Goal: Task Accomplishment & Management: Use online tool/utility

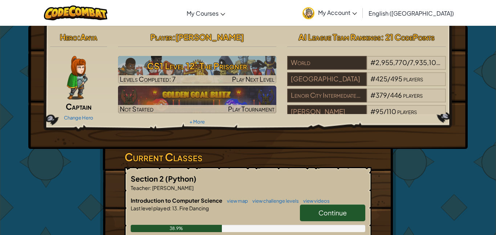
scroll to position [17, 0]
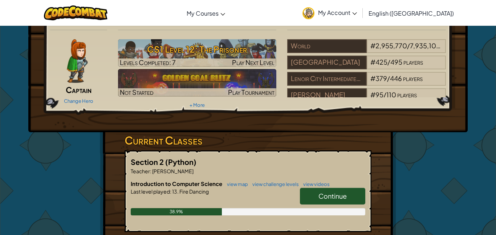
click at [68, 64] on img at bounding box center [77, 61] width 21 height 44
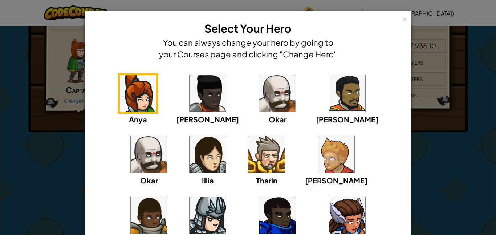
click at [163, 97] on div "Anya Ida Okar Alejandro Okar Illia Tharin Ned Arryn Hattori Gordon Astraea" at bounding box center [248, 164] width 304 height 183
click at [259, 110] on img at bounding box center [277, 93] width 36 height 36
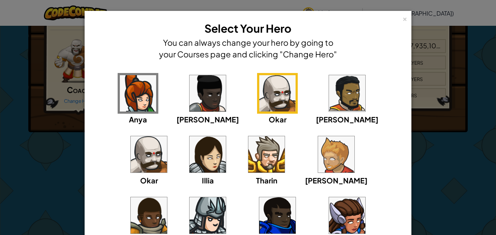
click at [199, 97] on img at bounding box center [207, 93] width 36 height 36
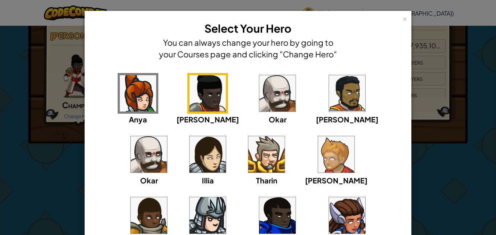
click at [246, 177] on div "Tharin" at bounding box center [266, 160] width 41 height 52
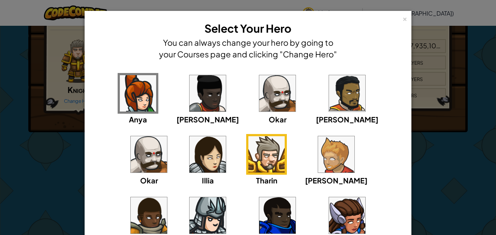
click at [248, 167] on img at bounding box center [266, 154] width 36 height 36
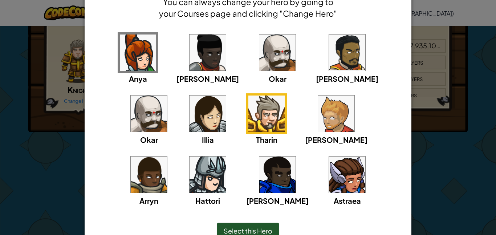
scroll to position [70, 0]
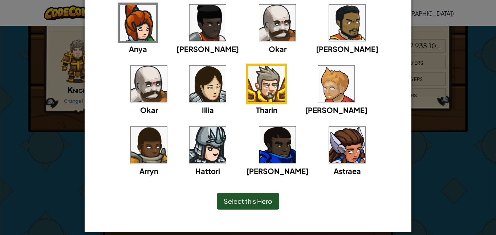
click at [259, 162] on img at bounding box center [277, 145] width 36 height 36
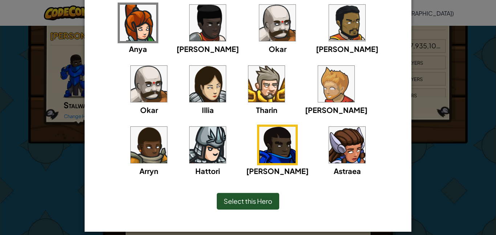
click at [226, 127] on img at bounding box center [207, 145] width 36 height 36
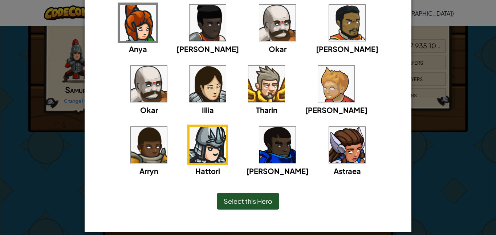
click at [248, 90] on img at bounding box center [266, 84] width 36 height 36
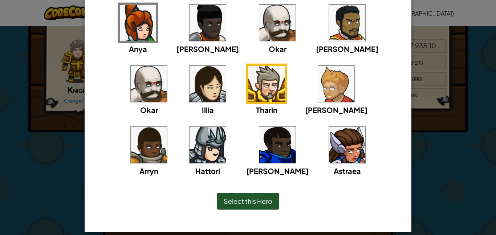
click at [226, 91] on div "Anya Ida Okar Alejandro Okar Illia Tharin Ned Arryn Hattori Gordon Astraea" at bounding box center [248, 94] width 304 height 183
click at [225, 199] on span "Select this Hero" at bounding box center [248, 201] width 49 height 8
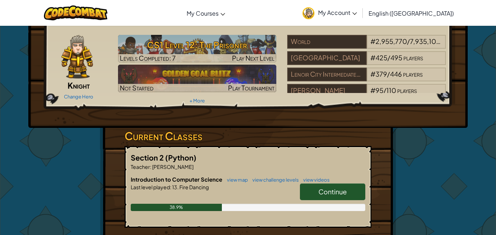
scroll to position [13, 0]
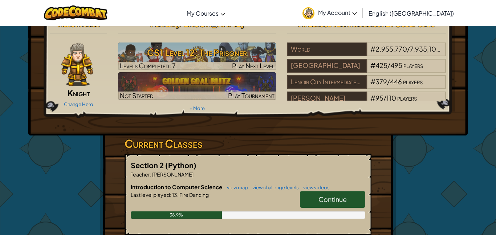
click at [316, 199] on link "Continue" at bounding box center [332, 199] width 65 height 17
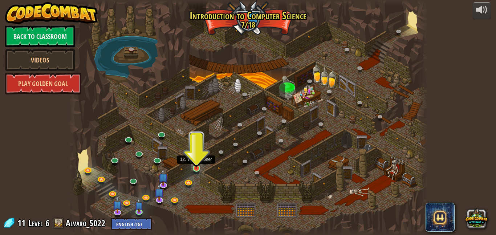
click at [194, 167] on img at bounding box center [196, 159] width 8 height 20
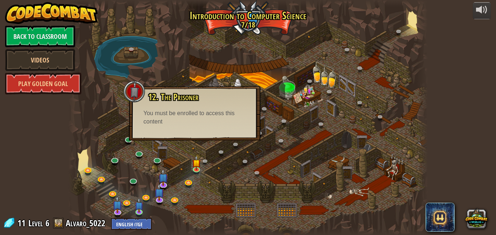
click at [137, 93] on div at bounding box center [134, 92] width 22 height 22
click at [195, 169] on link at bounding box center [197, 169] width 15 height 15
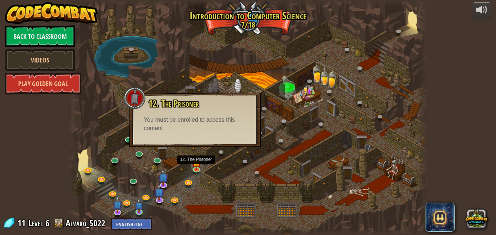
click at [195, 175] on div at bounding box center [247, 117] width 359 height 235
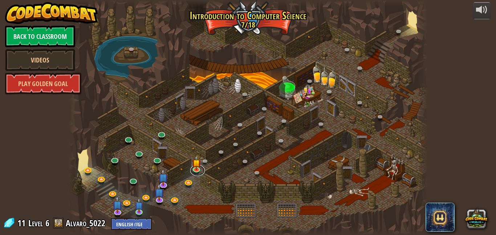
click at [195, 175] on link at bounding box center [197, 170] width 15 height 11
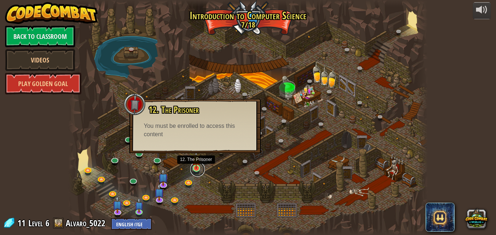
click at [195, 171] on link at bounding box center [197, 169] width 15 height 15
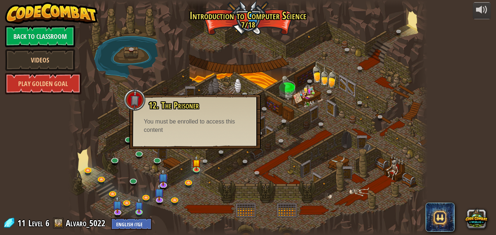
click at [147, 126] on div "You must be enrolled to access this content" at bounding box center [195, 126] width 102 height 17
click at [137, 103] on div at bounding box center [135, 100] width 22 height 22
click at [134, 127] on div "12. The Prisoner Free the prisoner and you'll gain an ally. You must be enrolle…" at bounding box center [194, 121] width 131 height 54
click at [47, 83] on link "Play Golden Goal" at bounding box center [43, 84] width 76 height 22
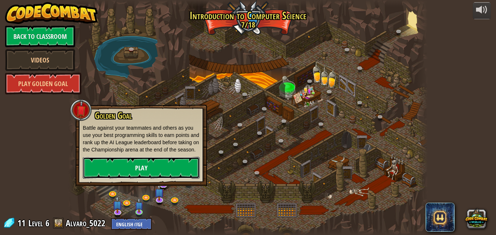
click at [104, 179] on link "Play" at bounding box center [141, 168] width 117 height 22
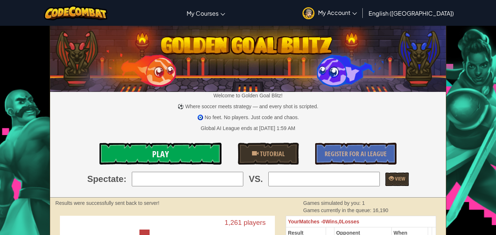
click at [162, 155] on span "Play" at bounding box center [160, 154] width 17 height 12
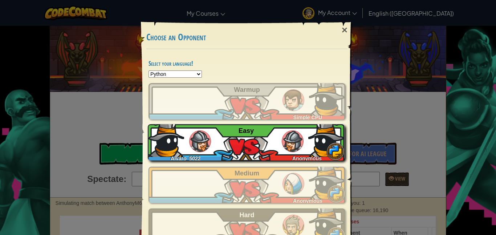
scroll to position [0, 0]
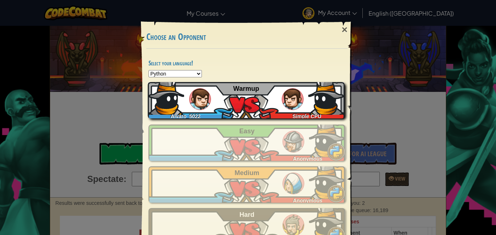
click at [222, 111] on div "Alvaro_5022" at bounding box center [187, 114] width 79 height 7
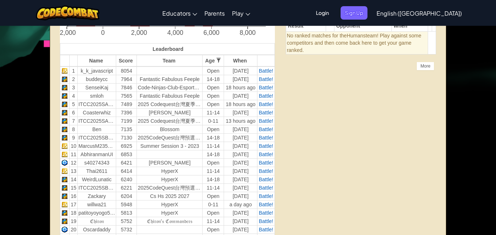
scroll to position [228, 0]
drag, startPoint x: 177, startPoint y: 132, endPoint x: 111, endPoint y: 146, distance: 67.5
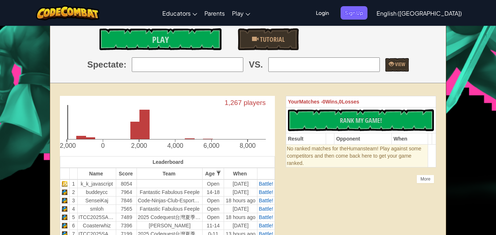
scroll to position [0, 0]
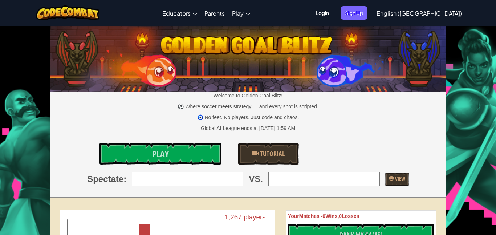
click at [181, 123] on div "Welcome to Golden Goal Blitz! ⚽ Where soccer meets strategy — and every shot is…" at bounding box center [248, 111] width 396 height 171
